Goal: Communication & Community: Share content

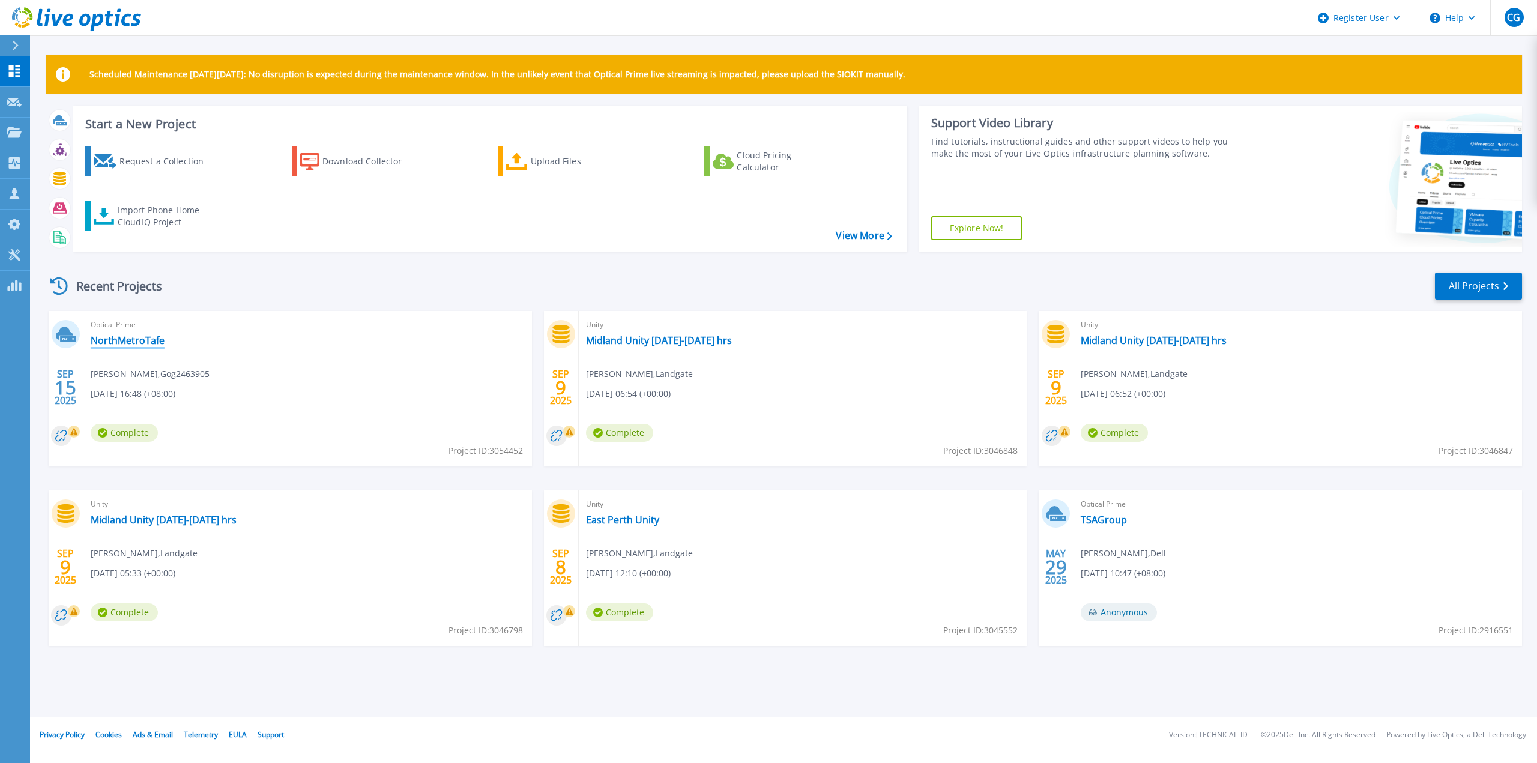
click at [144, 338] on link "NorthMetroTafe" at bounding box center [128, 341] width 74 height 12
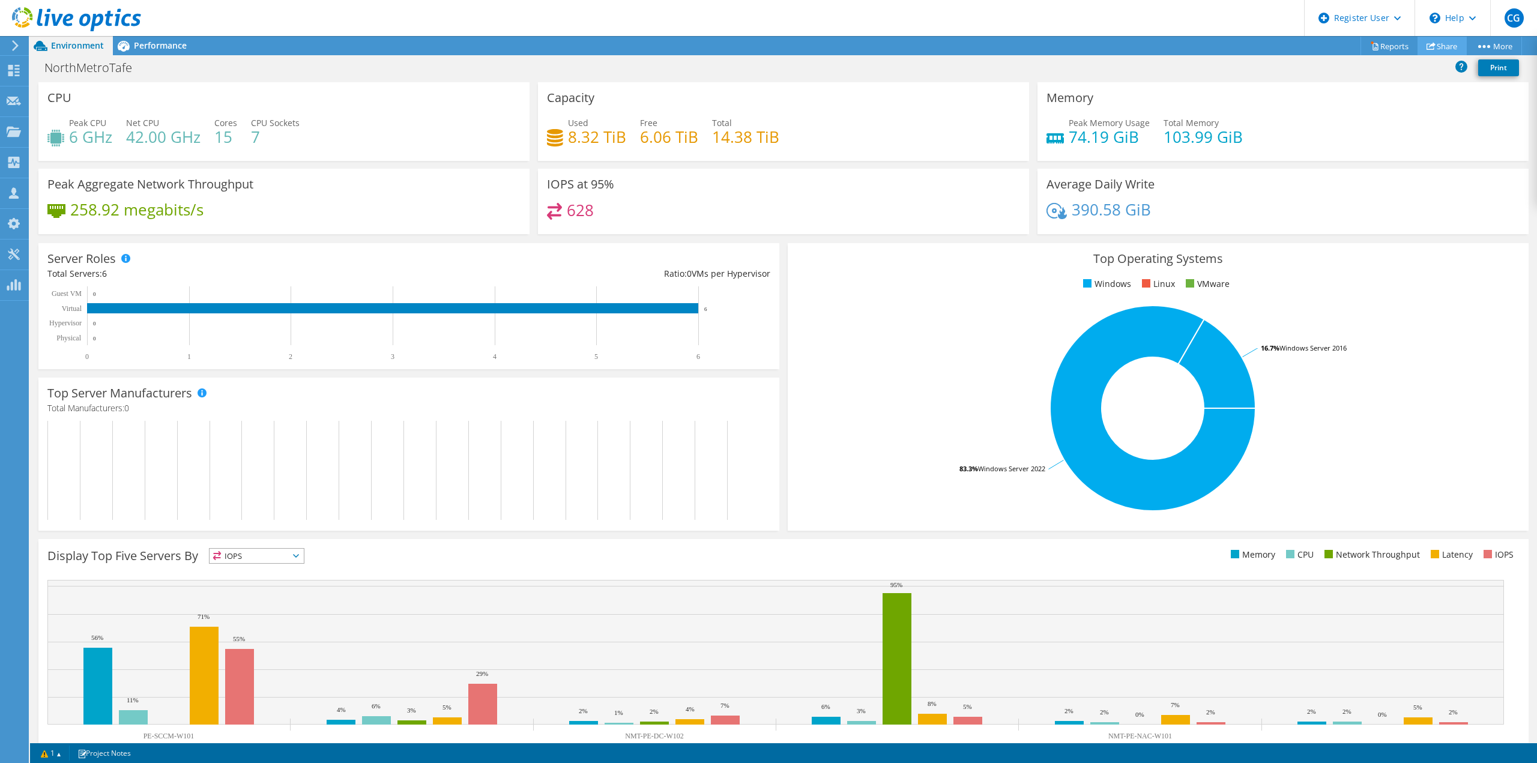
click at [1440, 47] on link "Share" at bounding box center [1442, 46] width 49 height 19
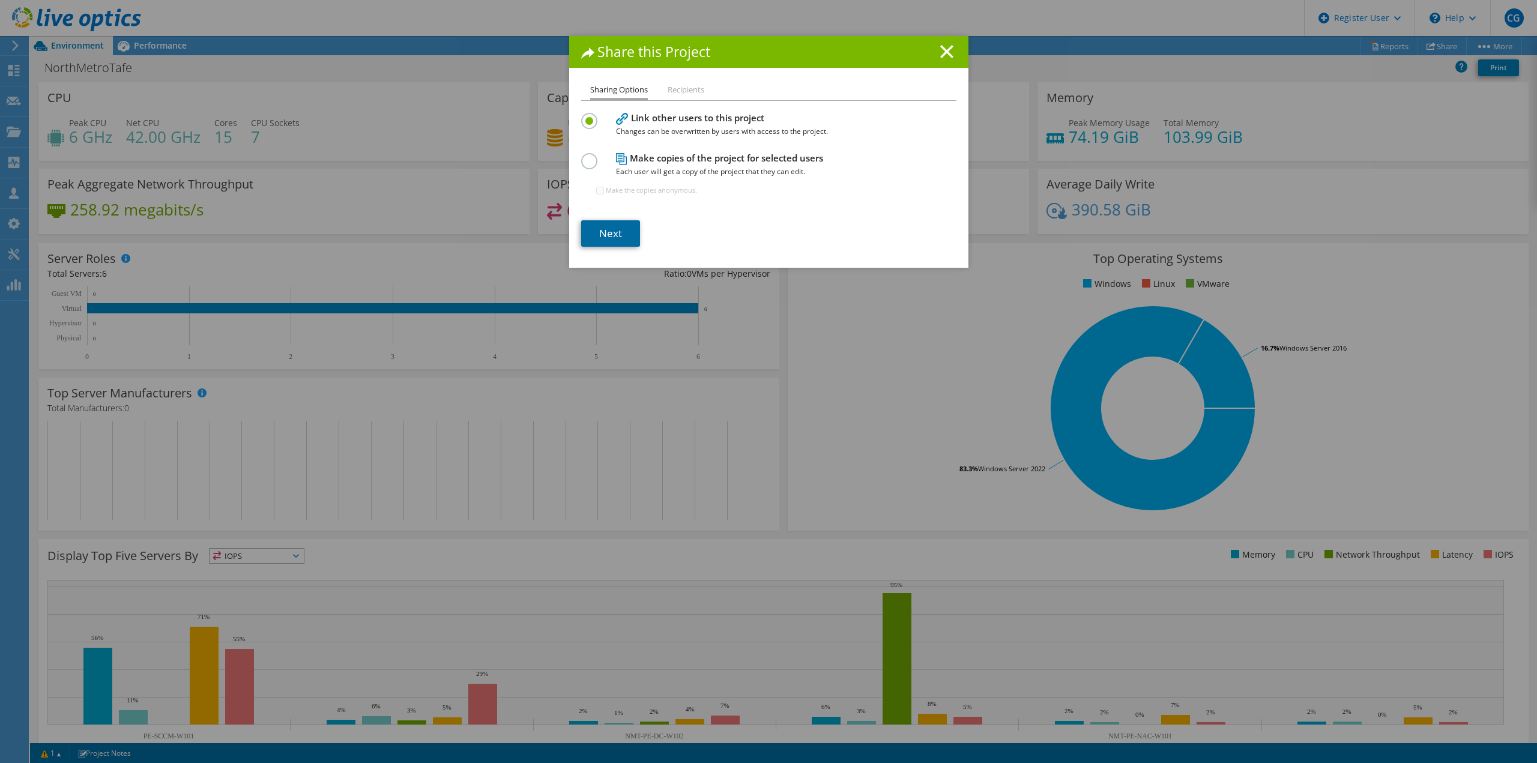
click at [617, 226] on link "Next" at bounding box center [610, 233] width 59 height 26
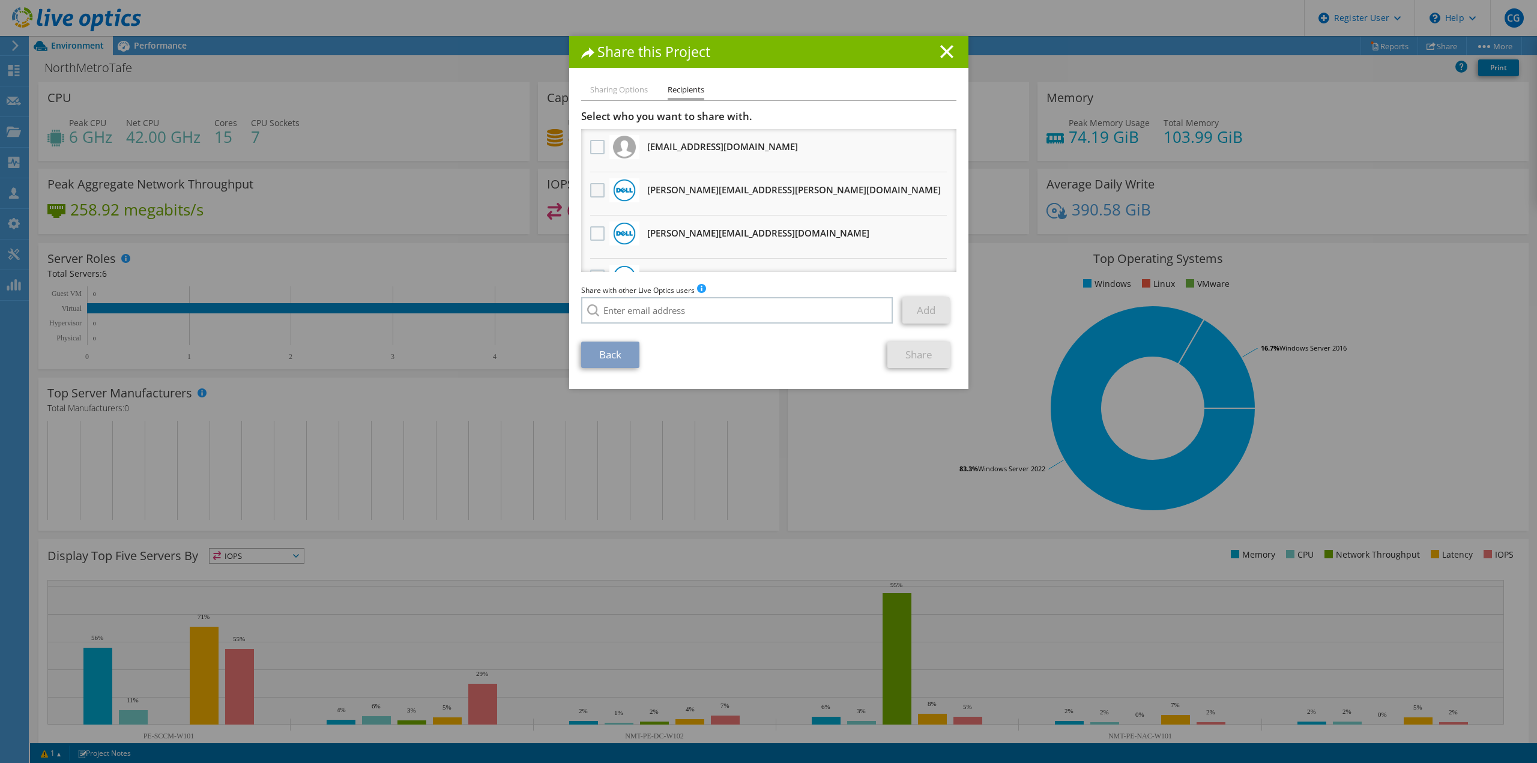
click at [594, 192] on label at bounding box center [598, 190] width 17 height 14
click at [0, 0] on input "checkbox" at bounding box center [0, 0] width 0 height 0
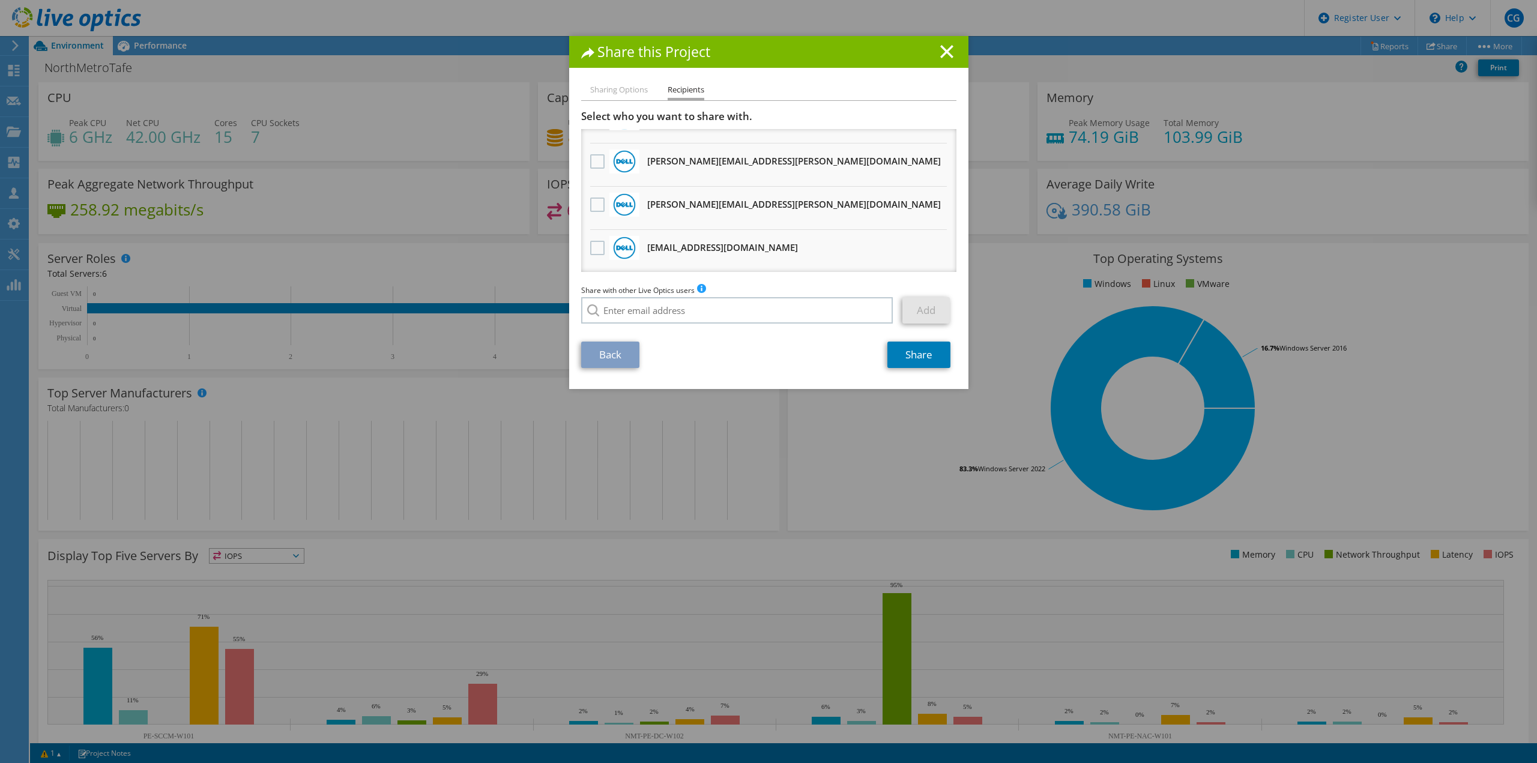
scroll to position [246, 0]
click at [672, 313] on input "search" at bounding box center [737, 310] width 312 height 26
click at [647, 326] on li "Marcus.Gunn@dell.com" at bounding box center [703, 326] width 244 height 14
type input "Marcus.Gunn@dell.com"
click at [931, 309] on link "Add" at bounding box center [926, 310] width 47 height 26
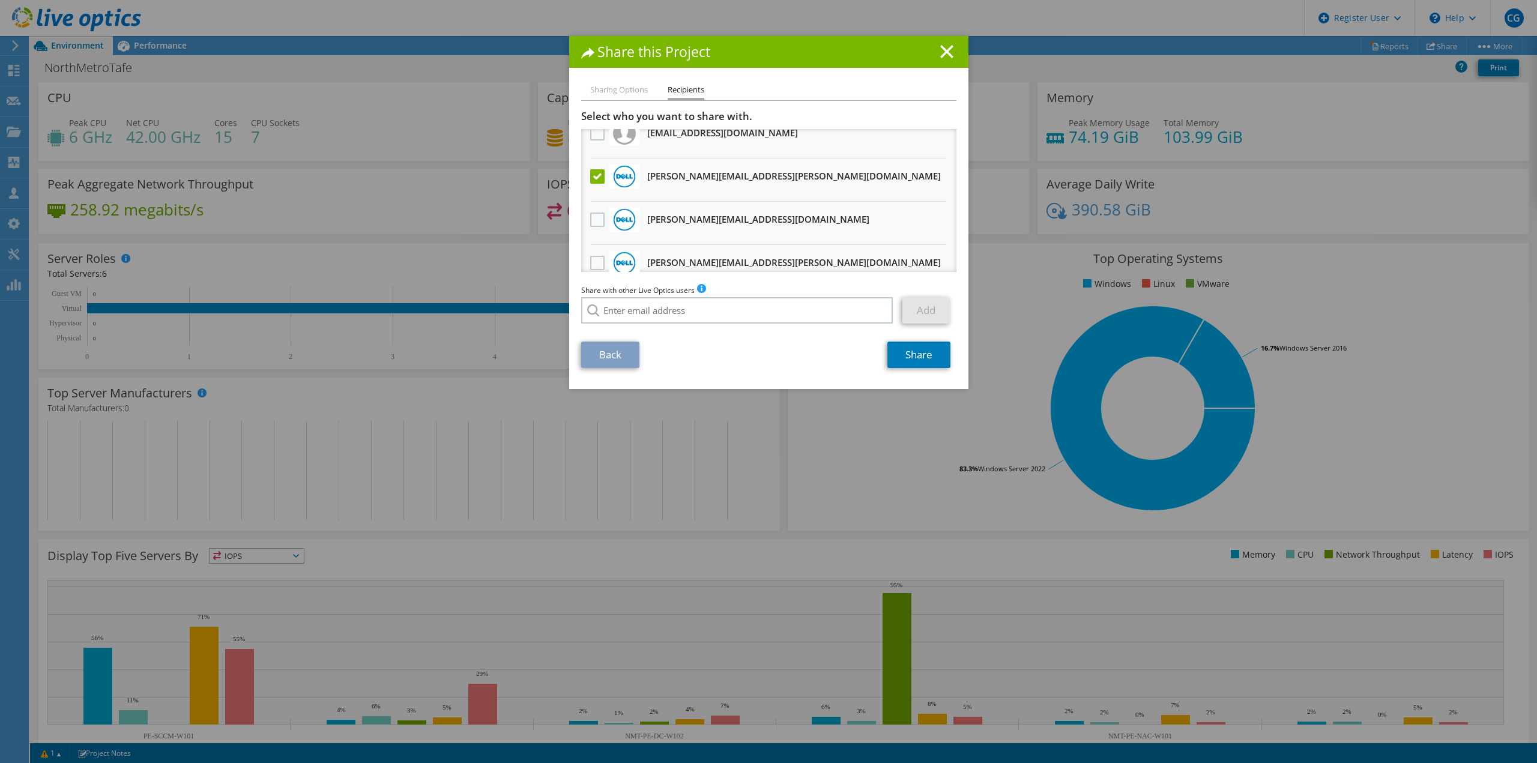
scroll to position [0, 0]
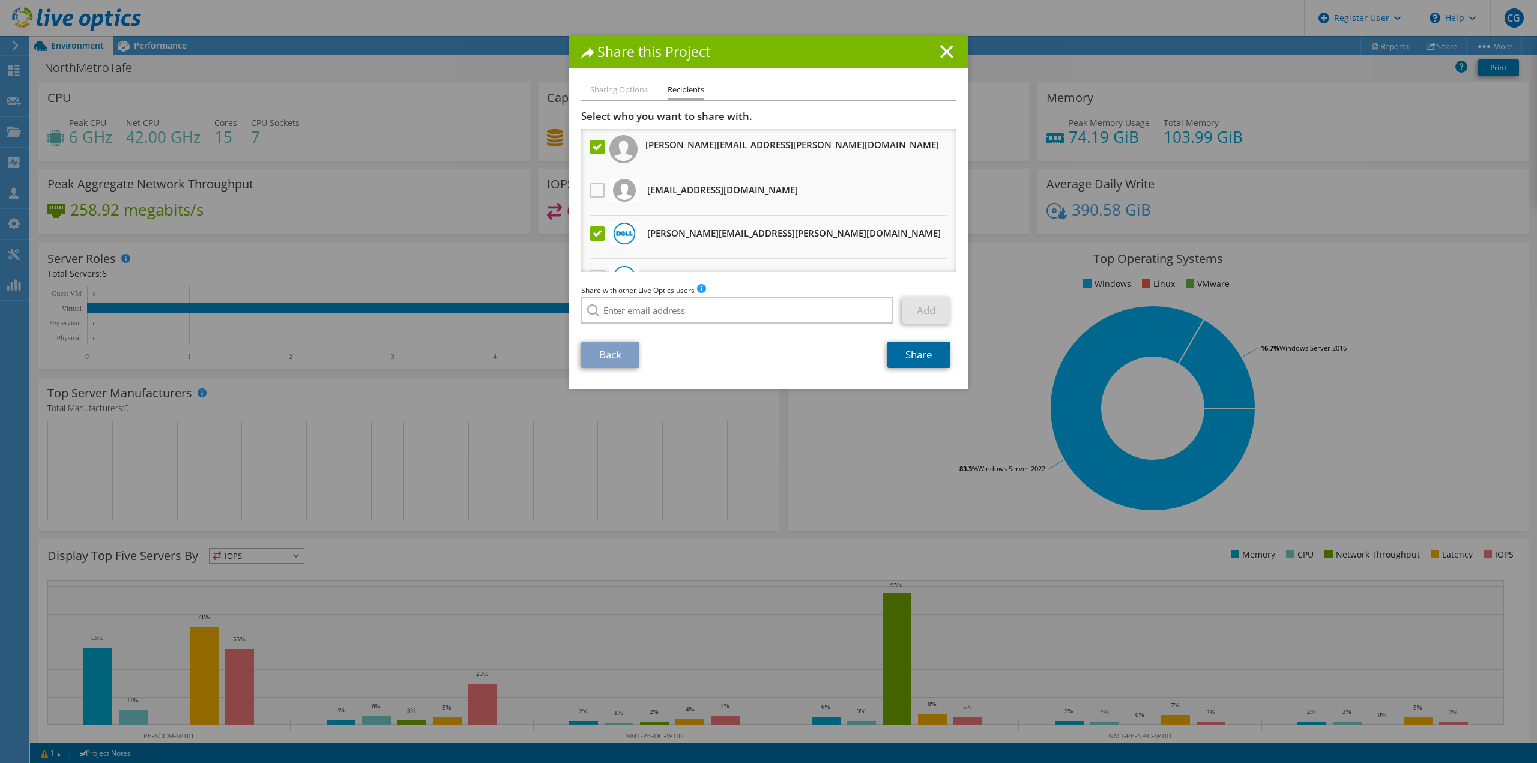
click at [913, 357] on link "Share" at bounding box center [919, 355] width 63 height 26
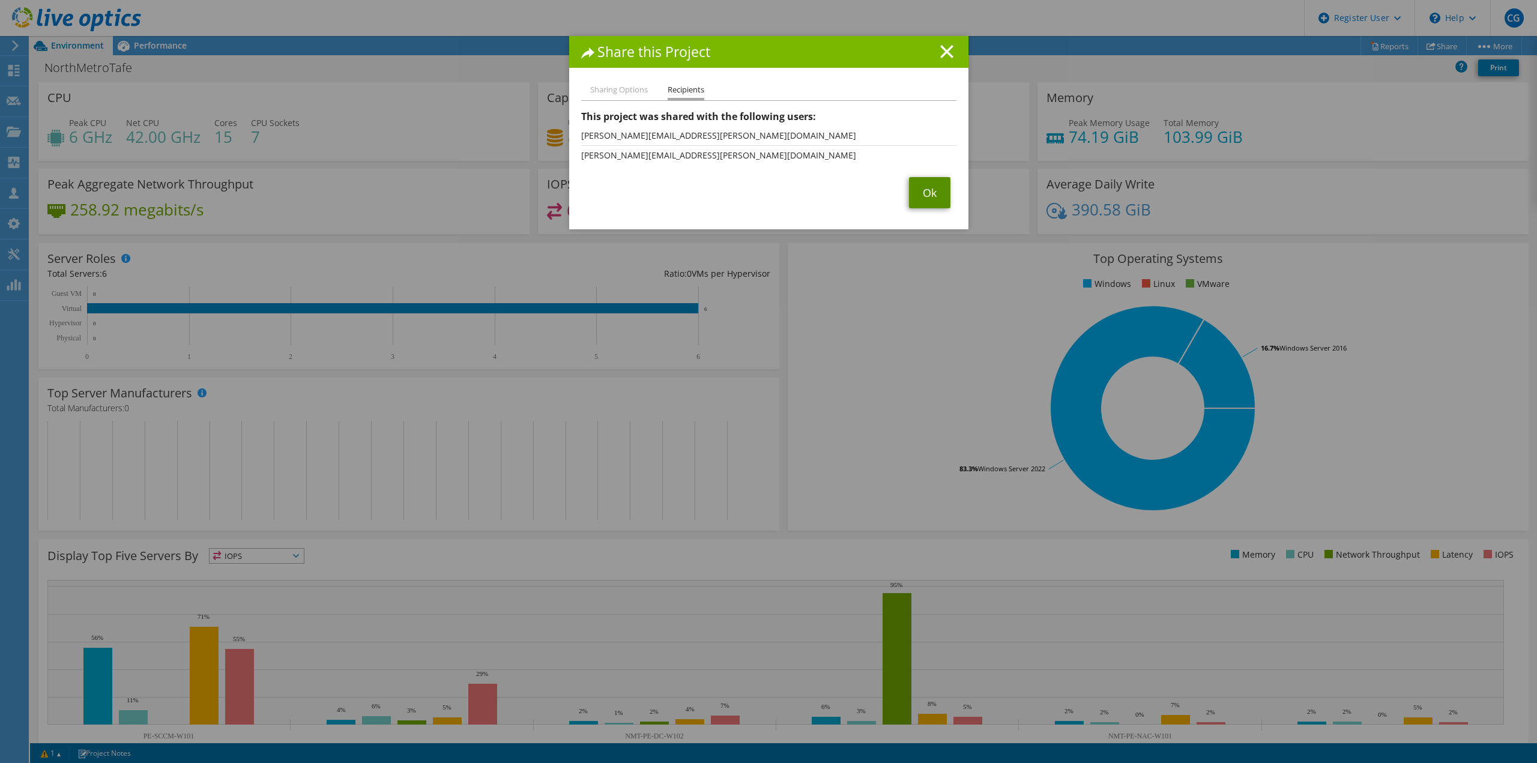
click at [916, 190] on link "Ok" at bounding box center [929, 192] width 41 height 31
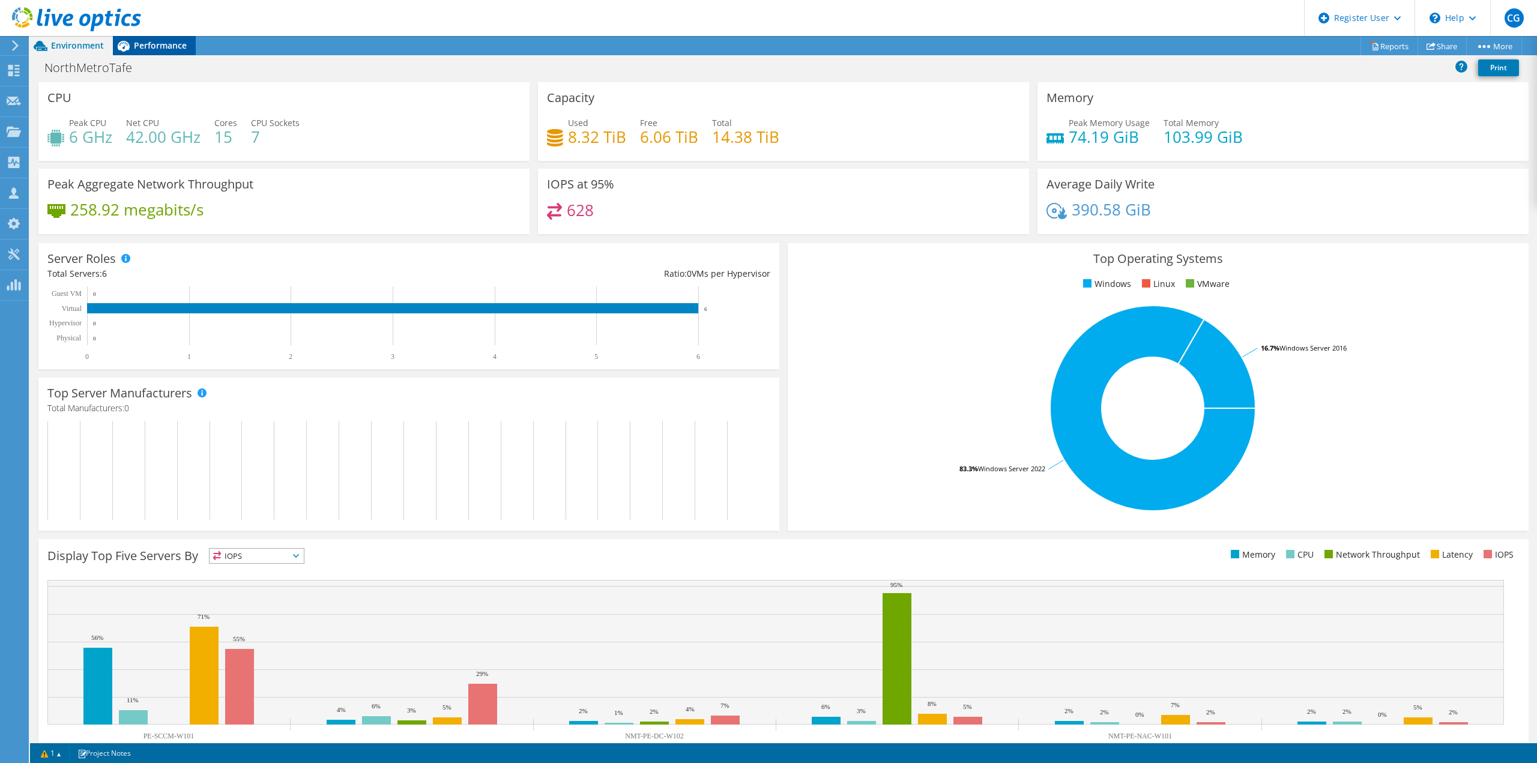
click at [171, 54] on div "Performance" at bounding box center [154, 45] width 83 height 19
